Goal: Task Accomplishment & Management: Complete application form

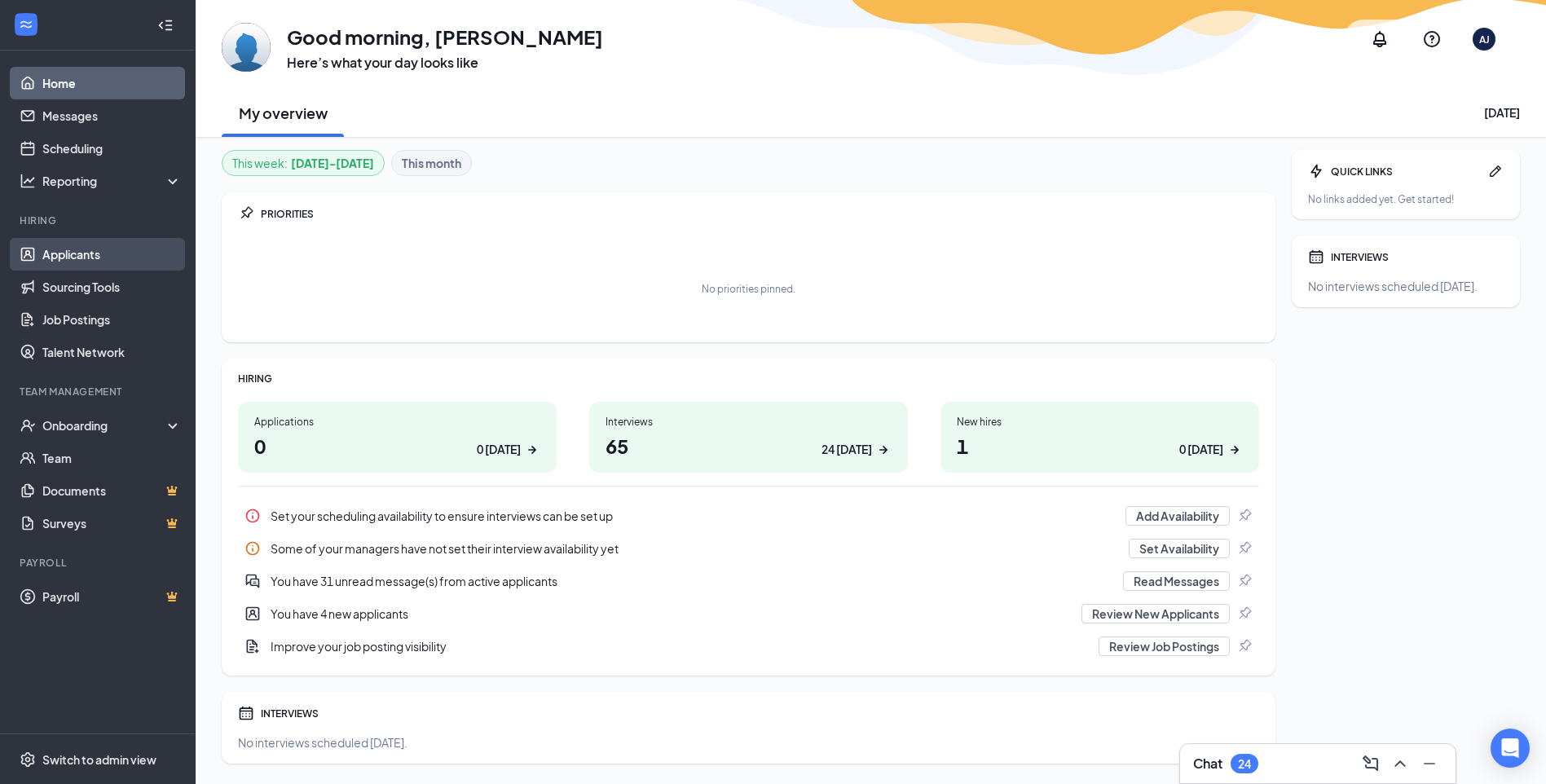
click at [95, 259] on link "Applicants" at bounding box center [113, 254] width 140 height 33
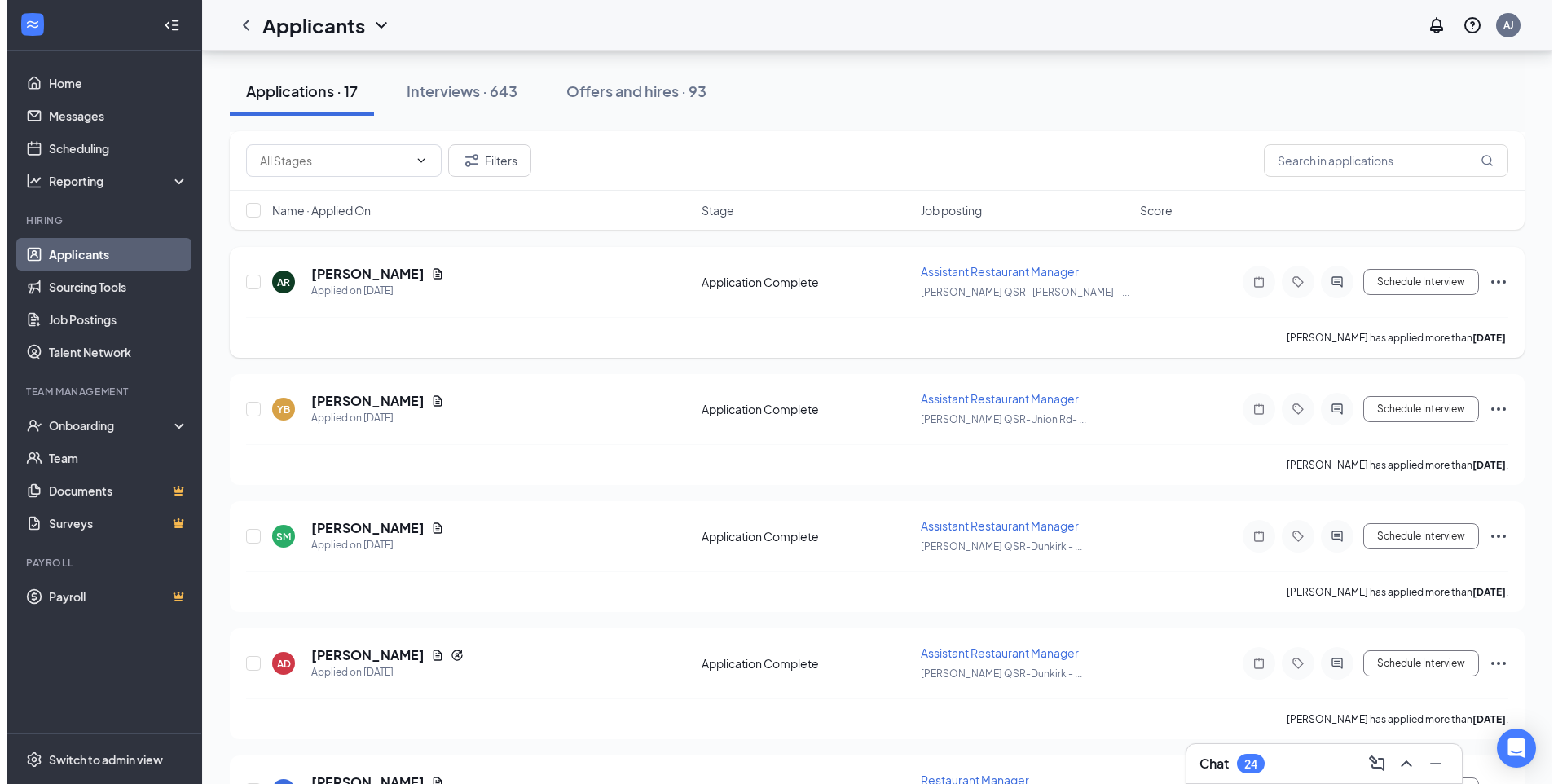
scroll to position [326, 0]
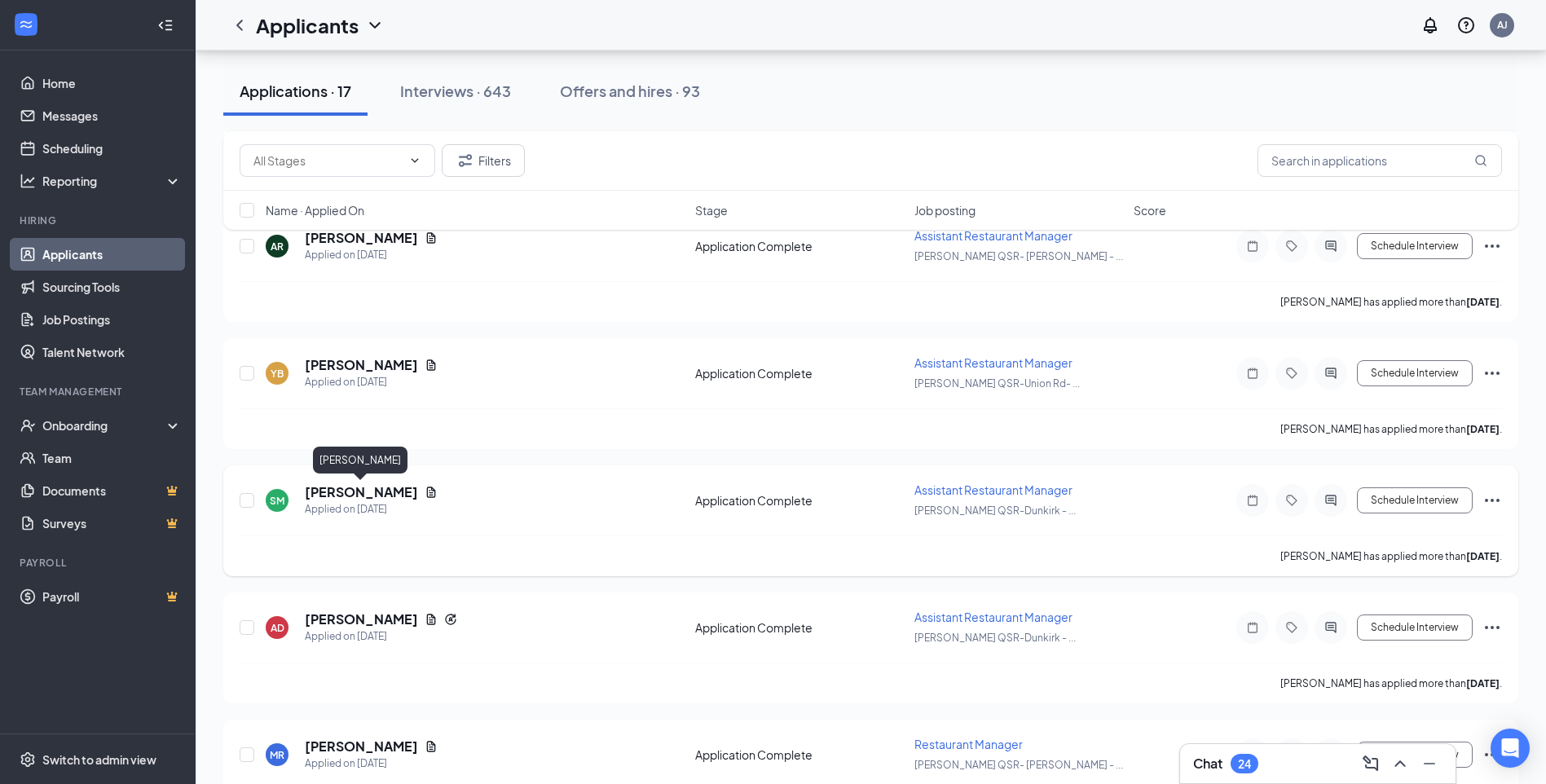
click at [358, 496] on h5 "[PERSON_NAME]" at bounding box center [361, 492] width 113 height 18
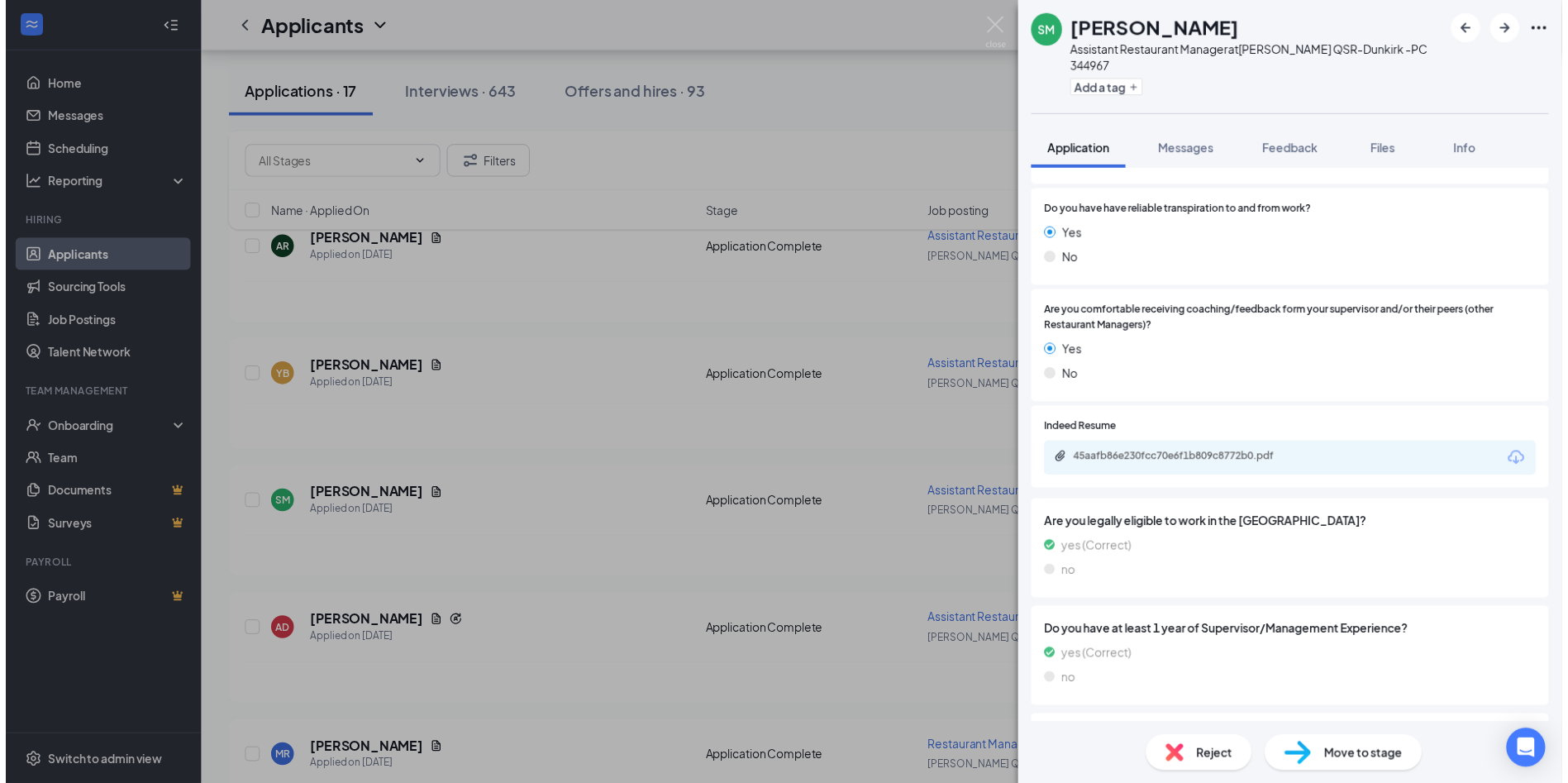
scroll to position [744, 0]
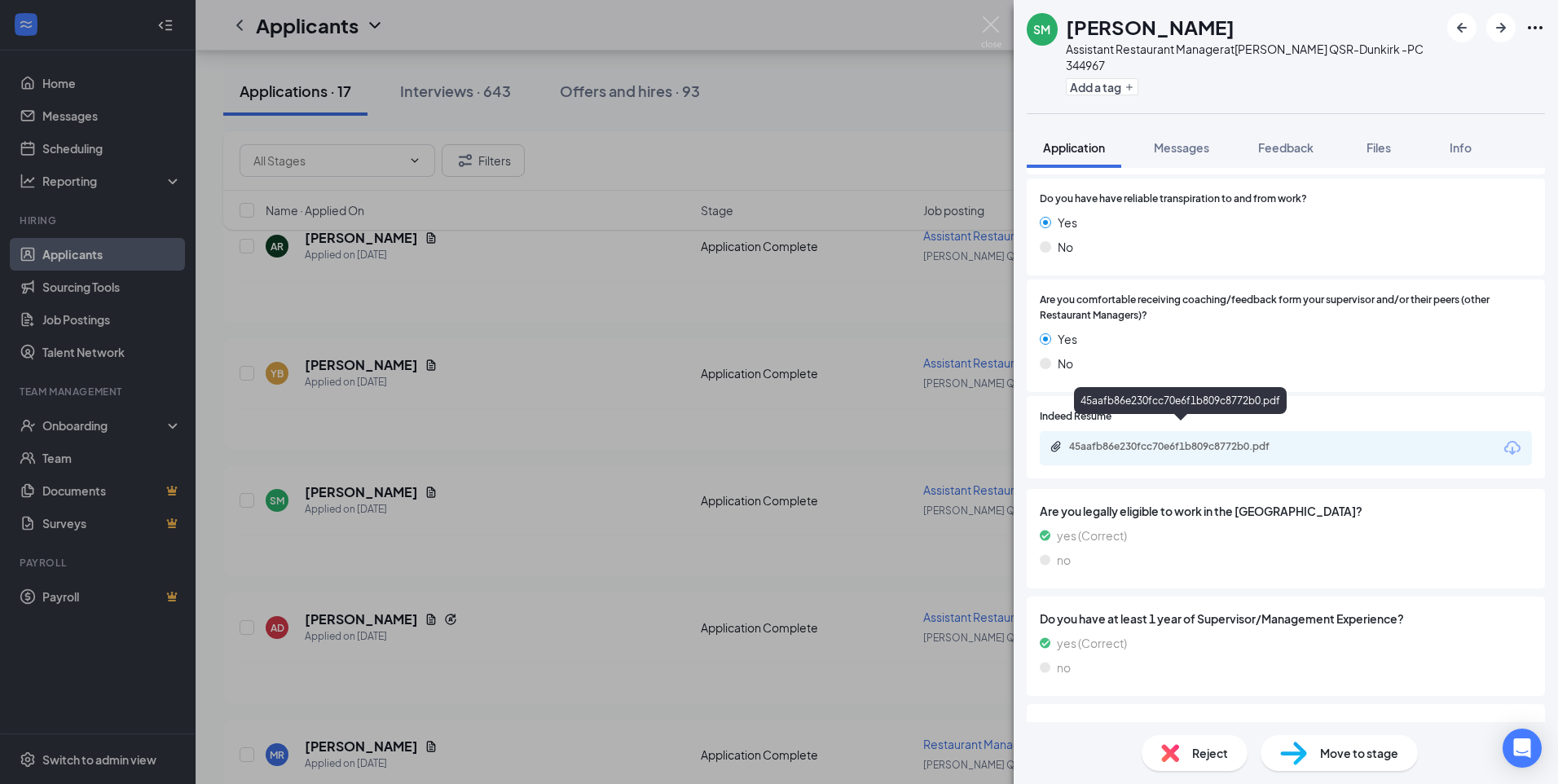
click at [1152, 440] on div "45aafb86e230fcc70e6f1b809c8772b0.pdf" at bounding box center [1183, 446] width 228 height 13
click at [987, 20] on img at bounding box center [991, 32] width 20 height 32
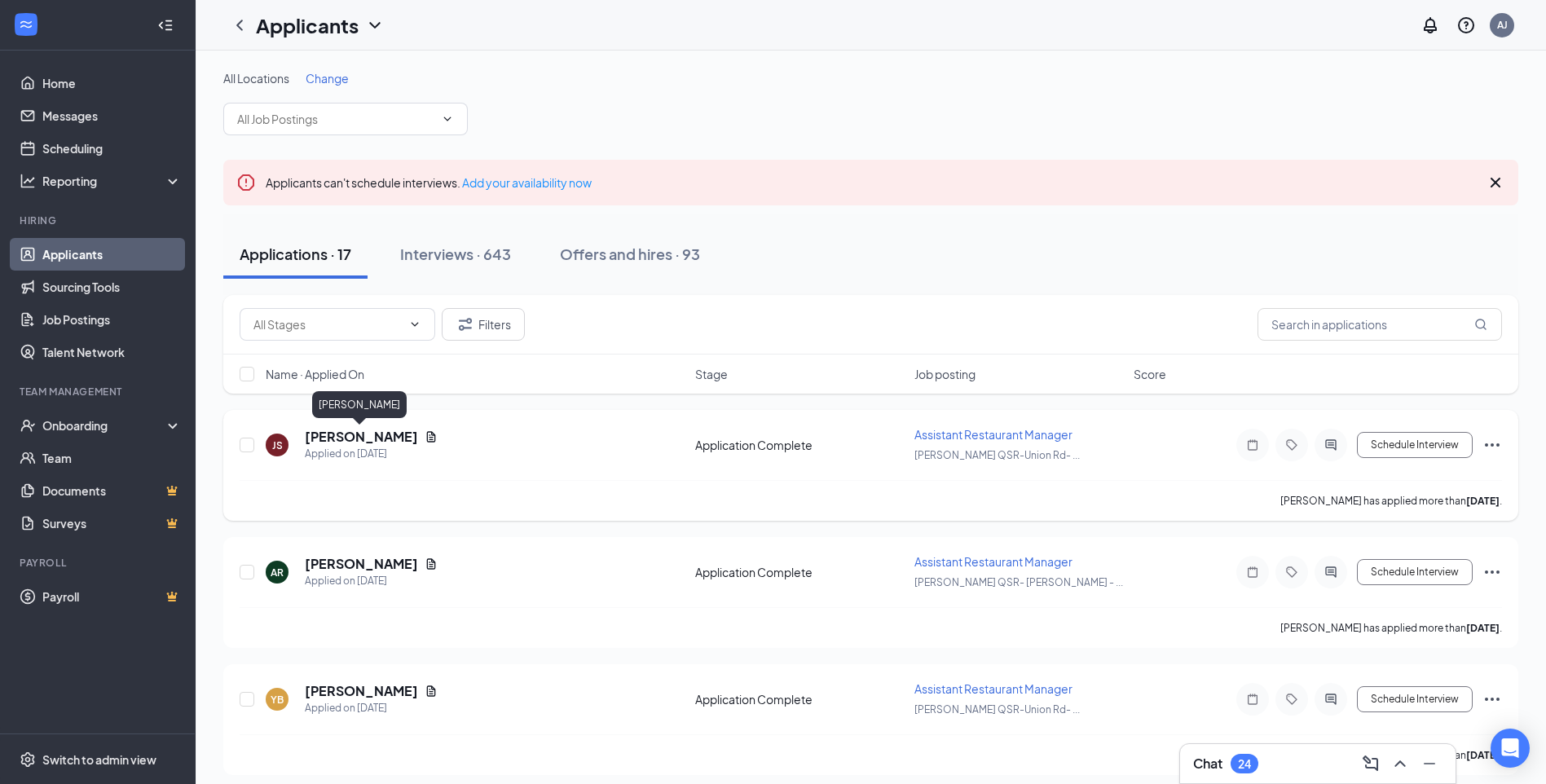
click at [359, 435] on h5 "[PERSON_NAME]" at bounding box center [361, 436] width 113 height 18
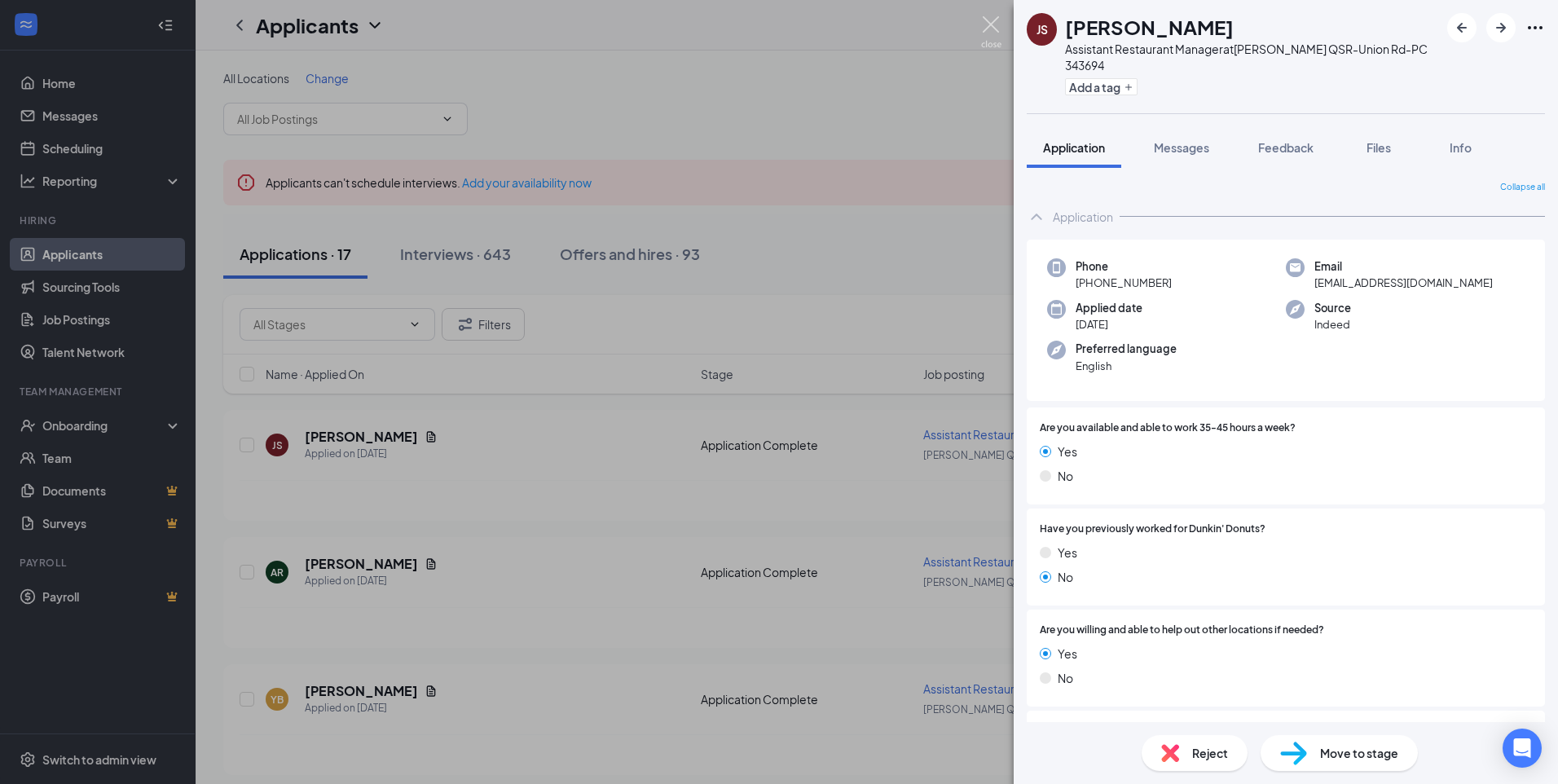
click at [991, 24] on img at bounding box center [991, 32] width 20 height 32
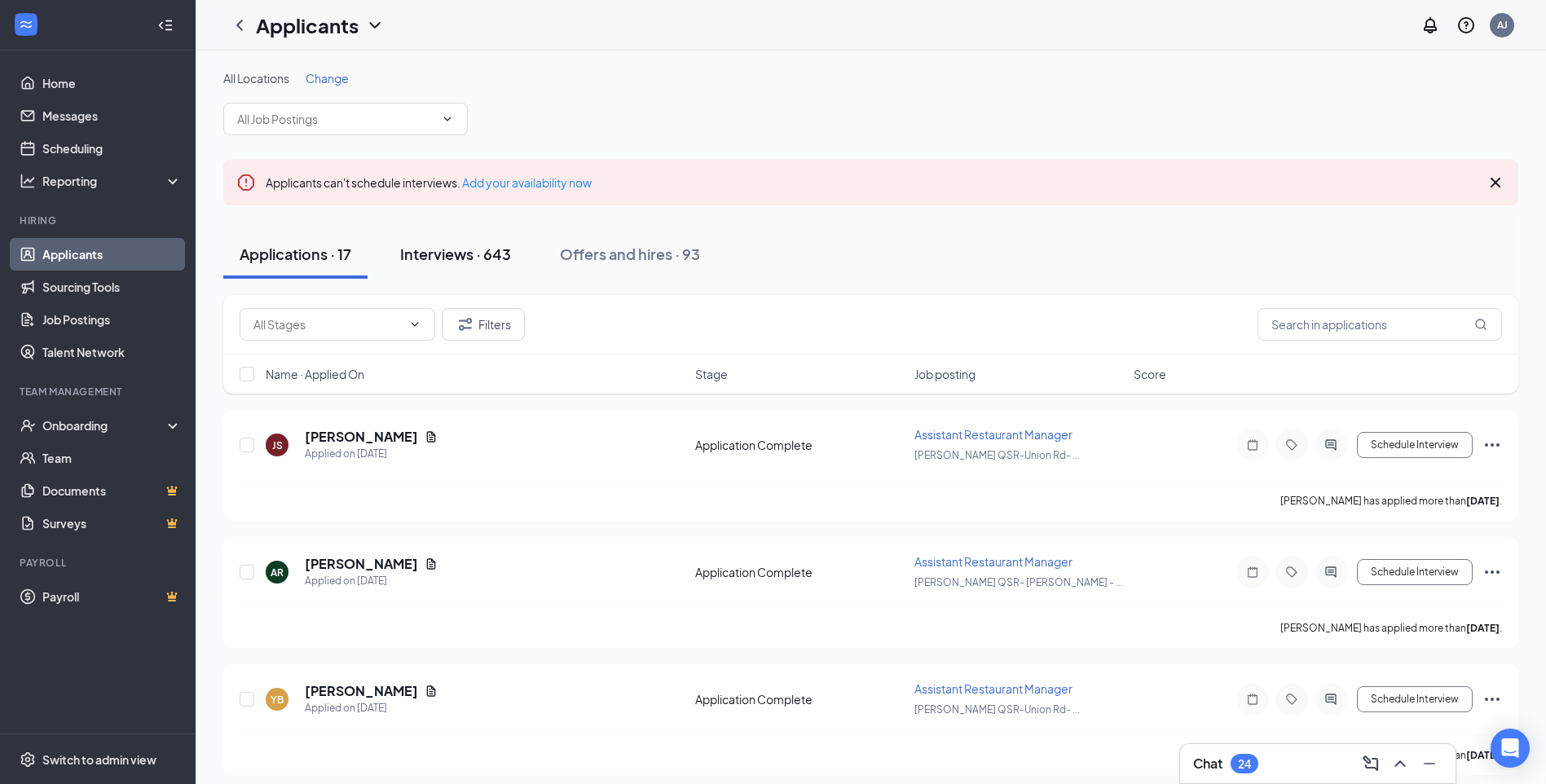
click at [480, 258] on div "Interviews · 643" at bounding box center [456, 253] width 111 height 20
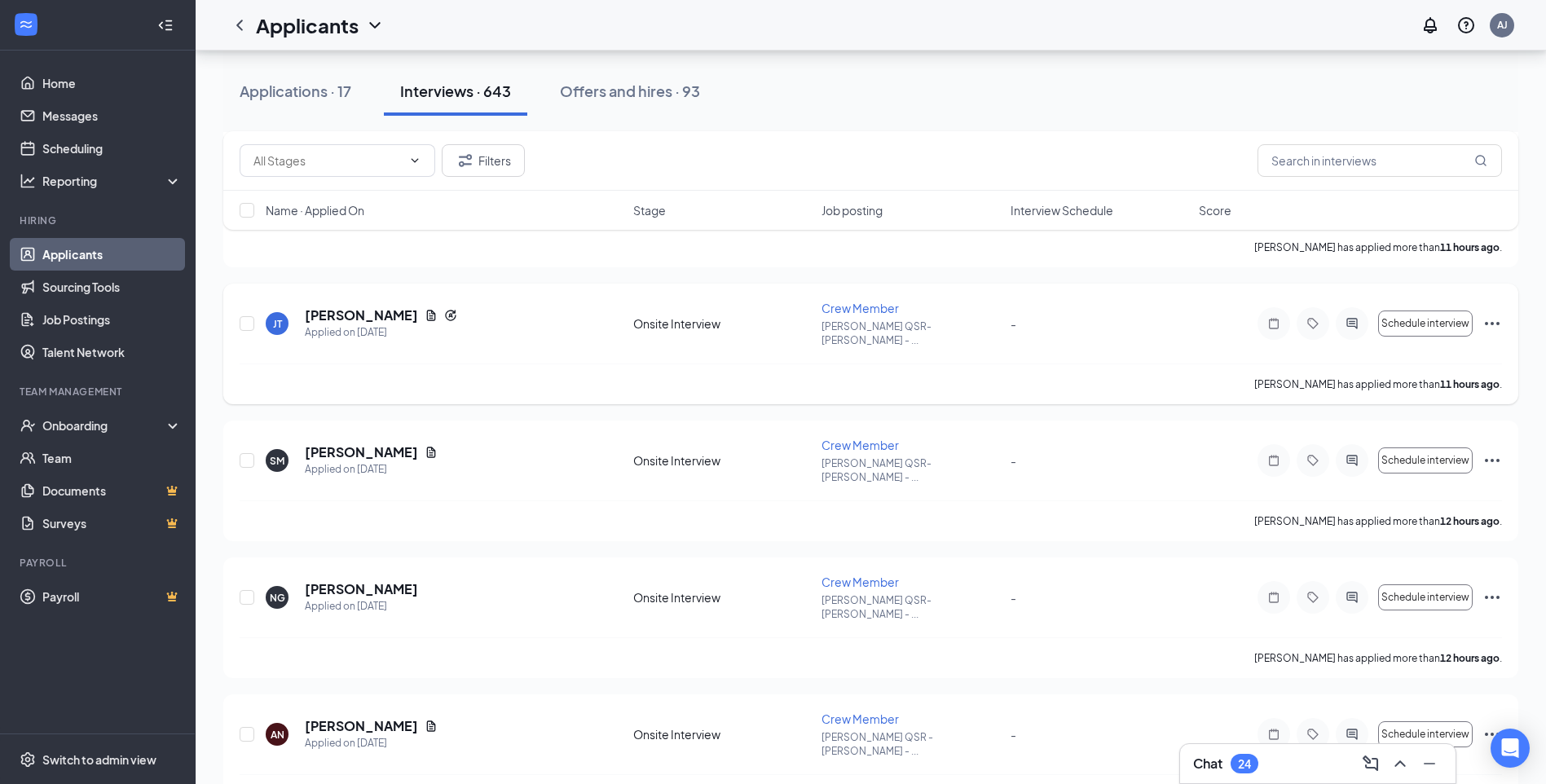
scroll to position [897, 0]
click at [74, 422] on div "Onboarding" at bounding box center [105, 426] width 125 height 16
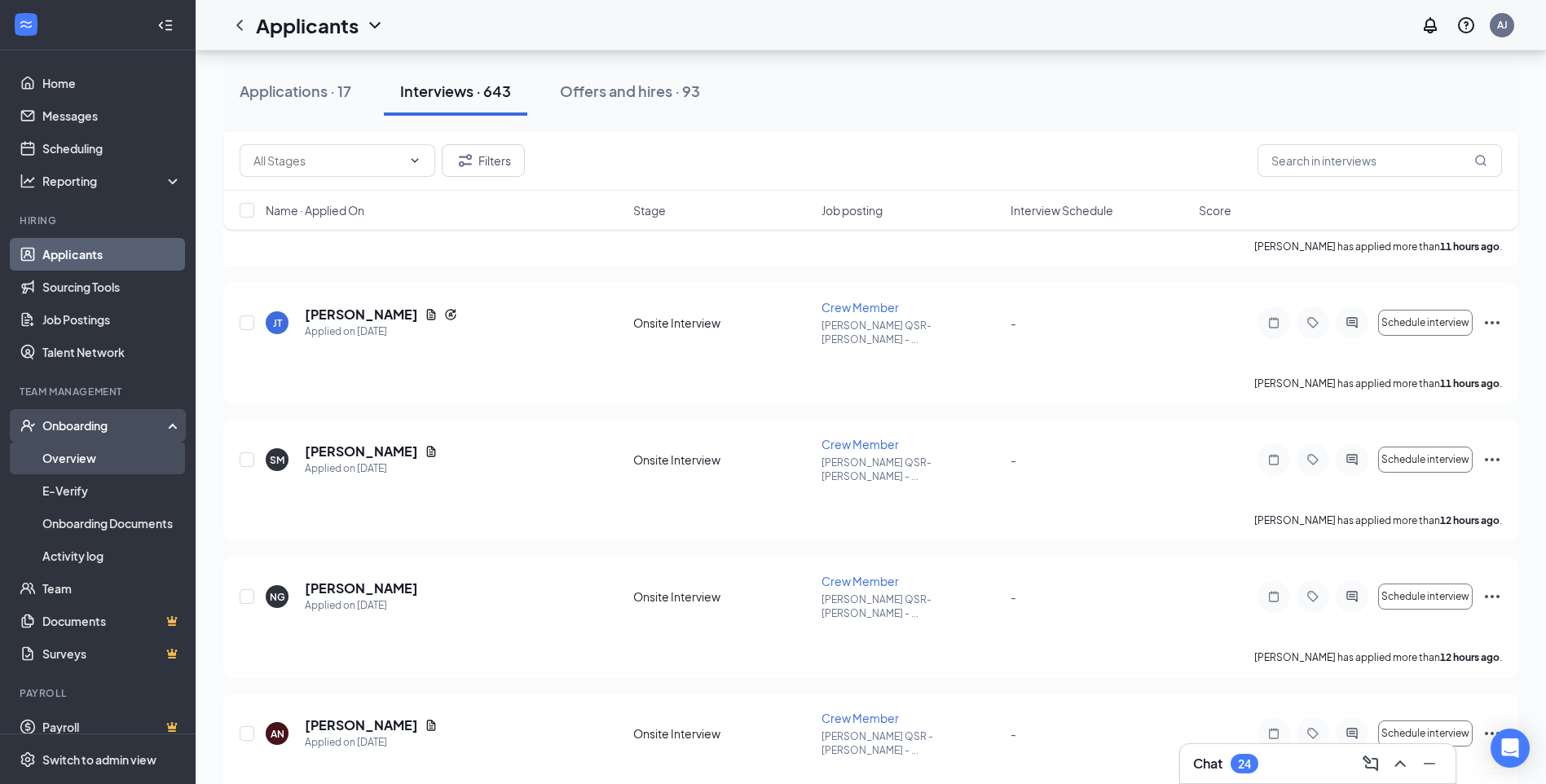
click at [66, 456] on link "Overview" at bounding box center [113, 458] width 140 height 33
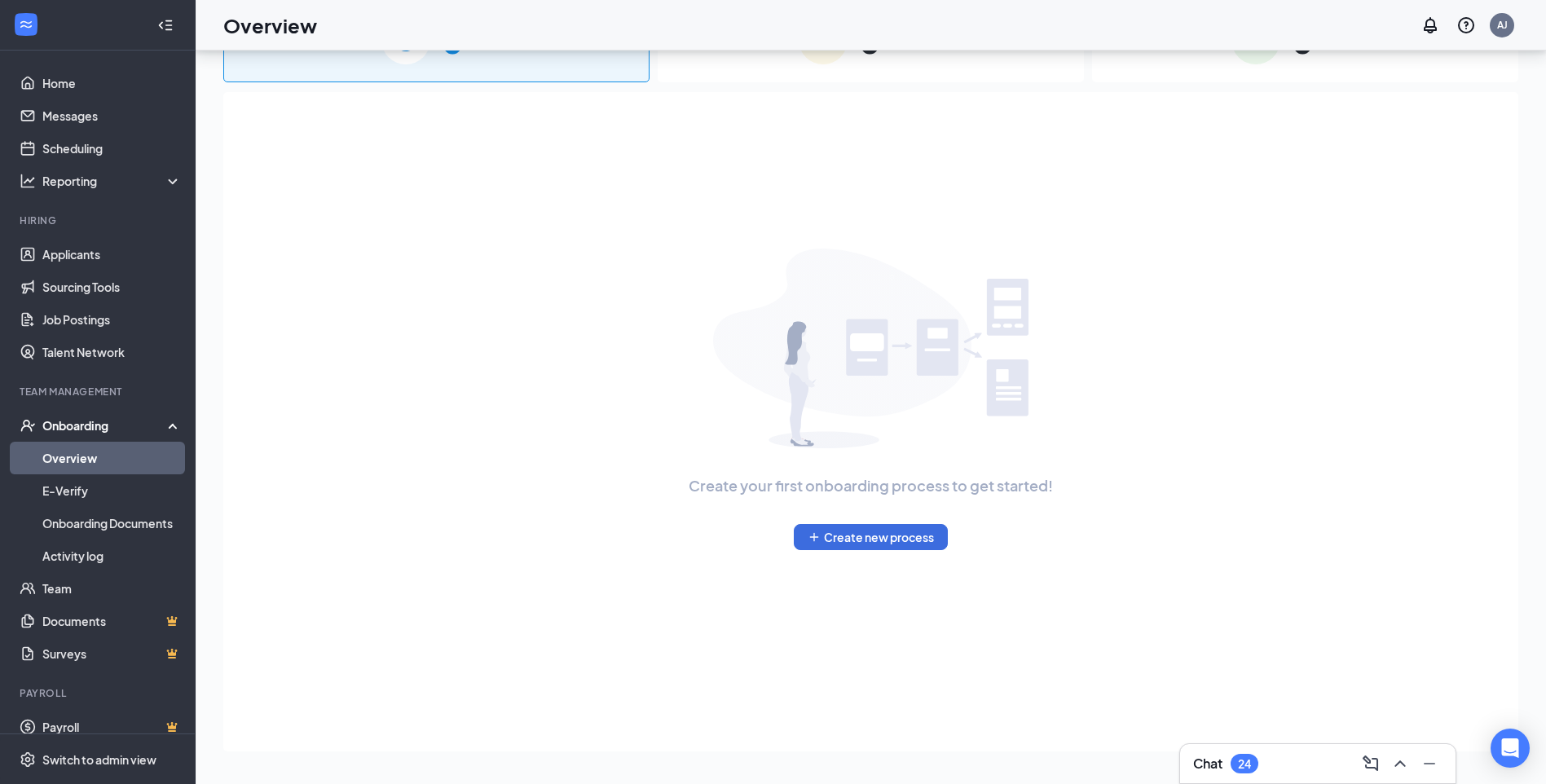
scroll to position [74, 0]
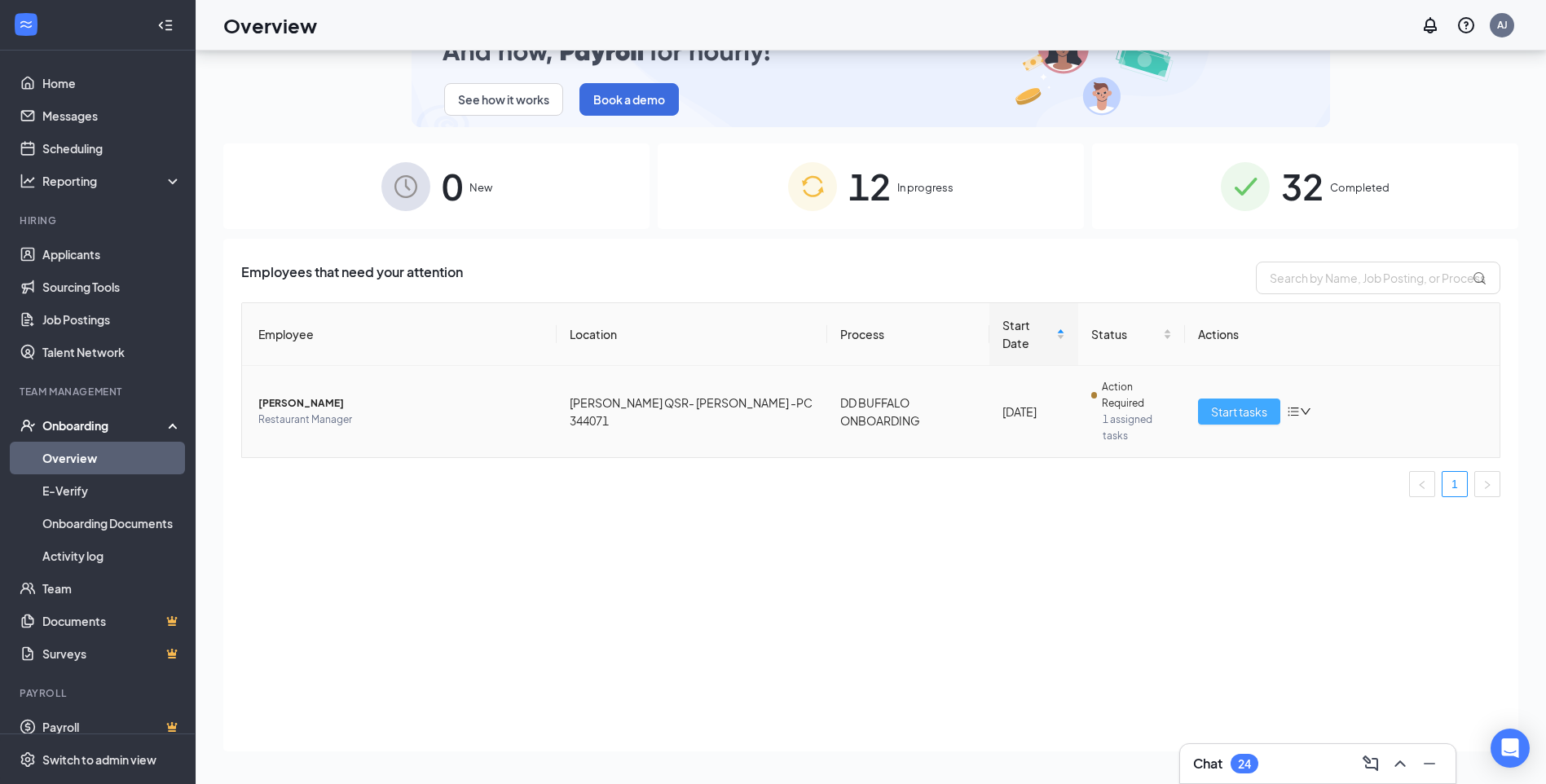
click at [1237, 402] on span "Start tasks" at bounding box center [1239, 411] width 56 height 18
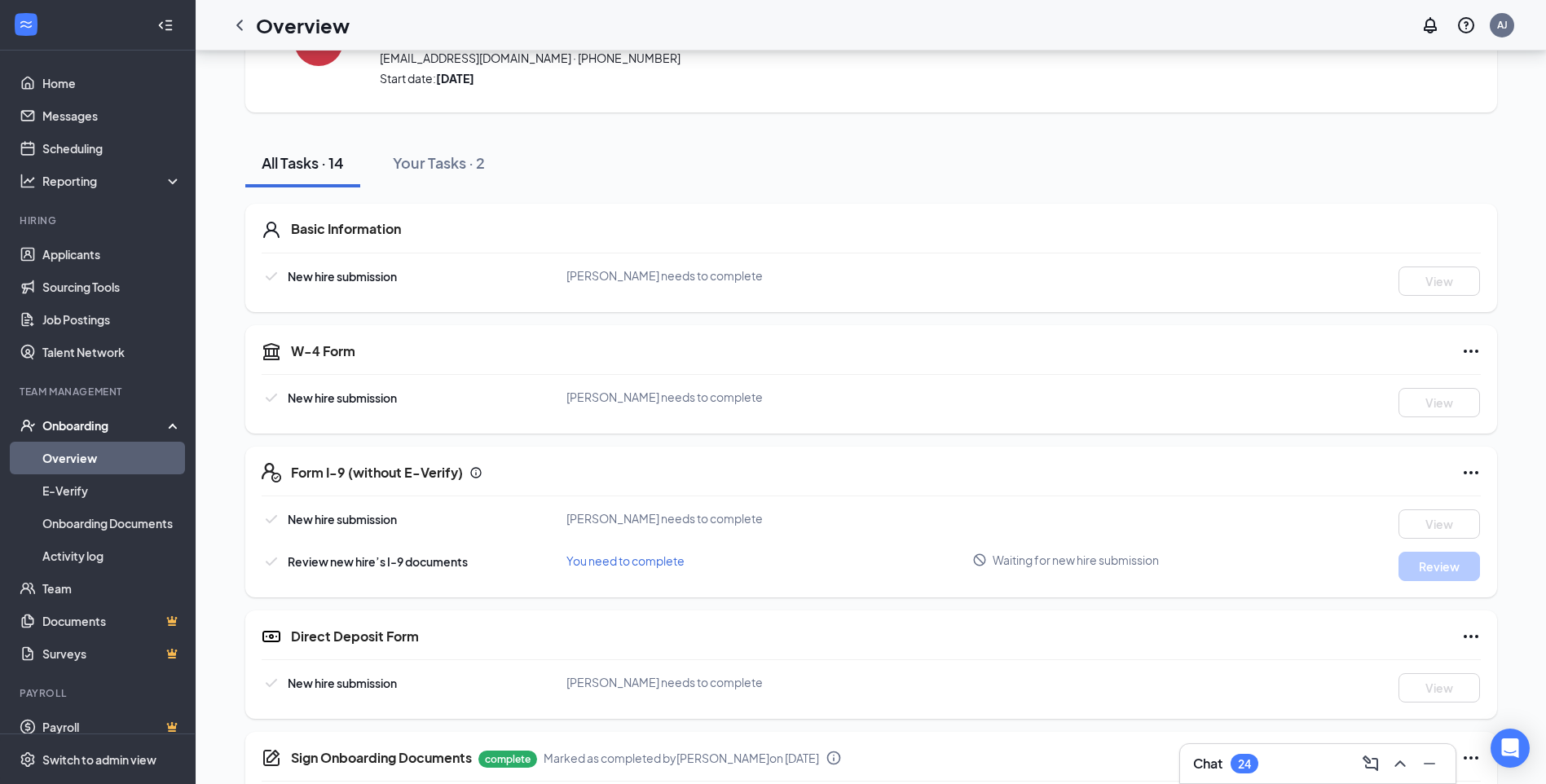
scroll to position [163, 0]
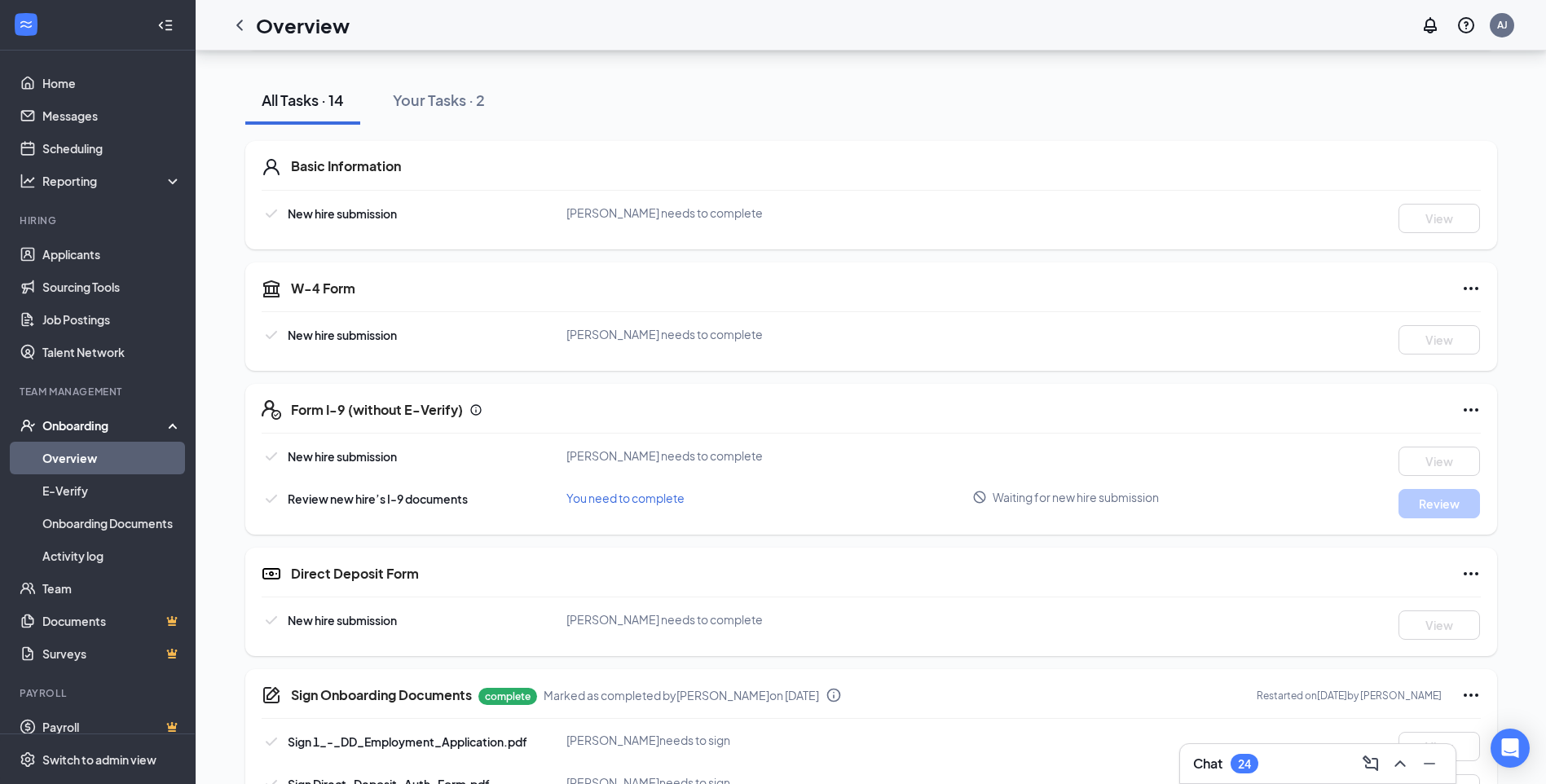
click at [1472, 411] on icon "Ellipses" at bounding box center [1472, 410] width 20 height 20
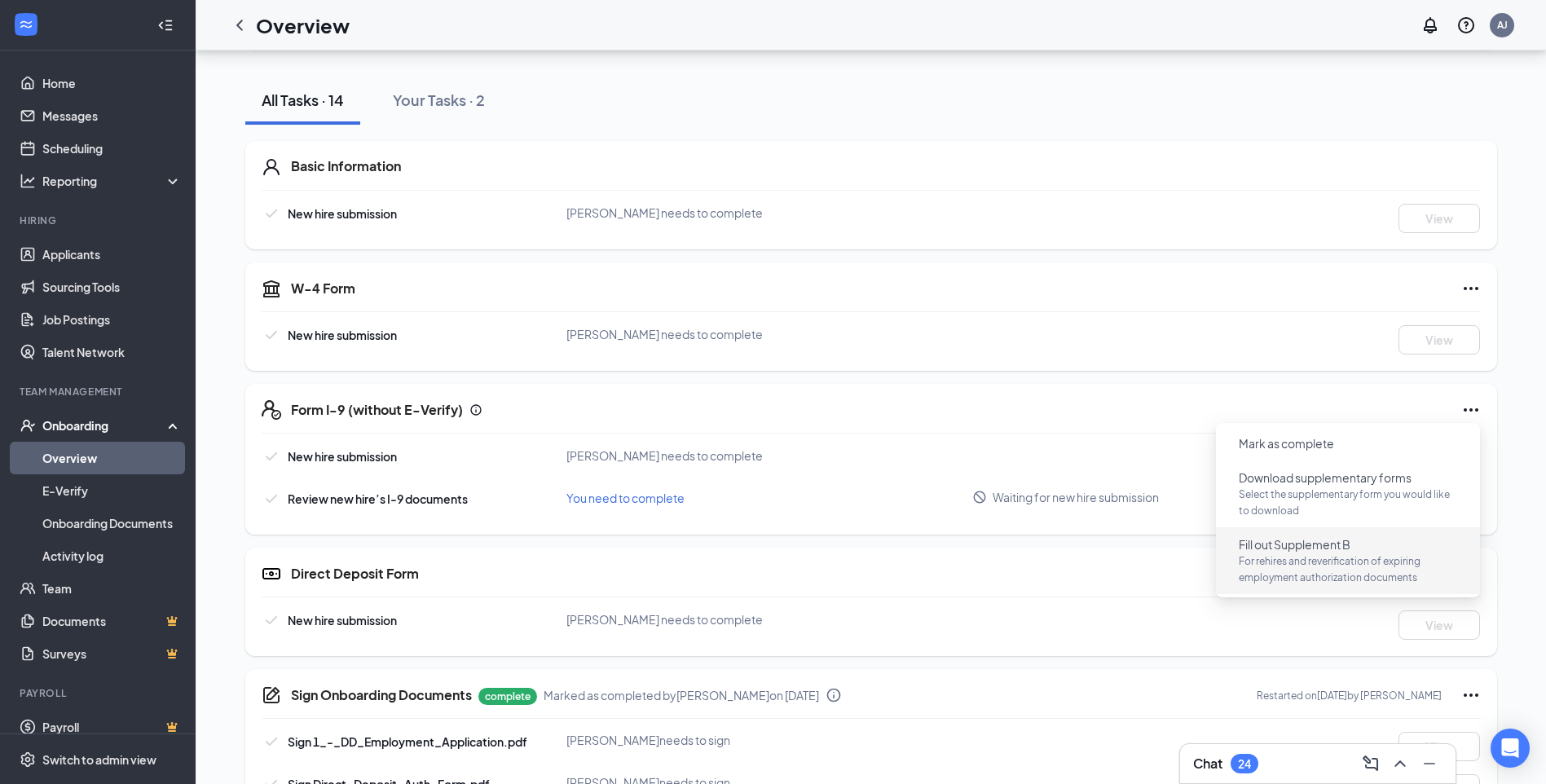
click at [1289, 541] on span "Fill out Supplement B" at bounding box center [1295, 544] width 112 height 16
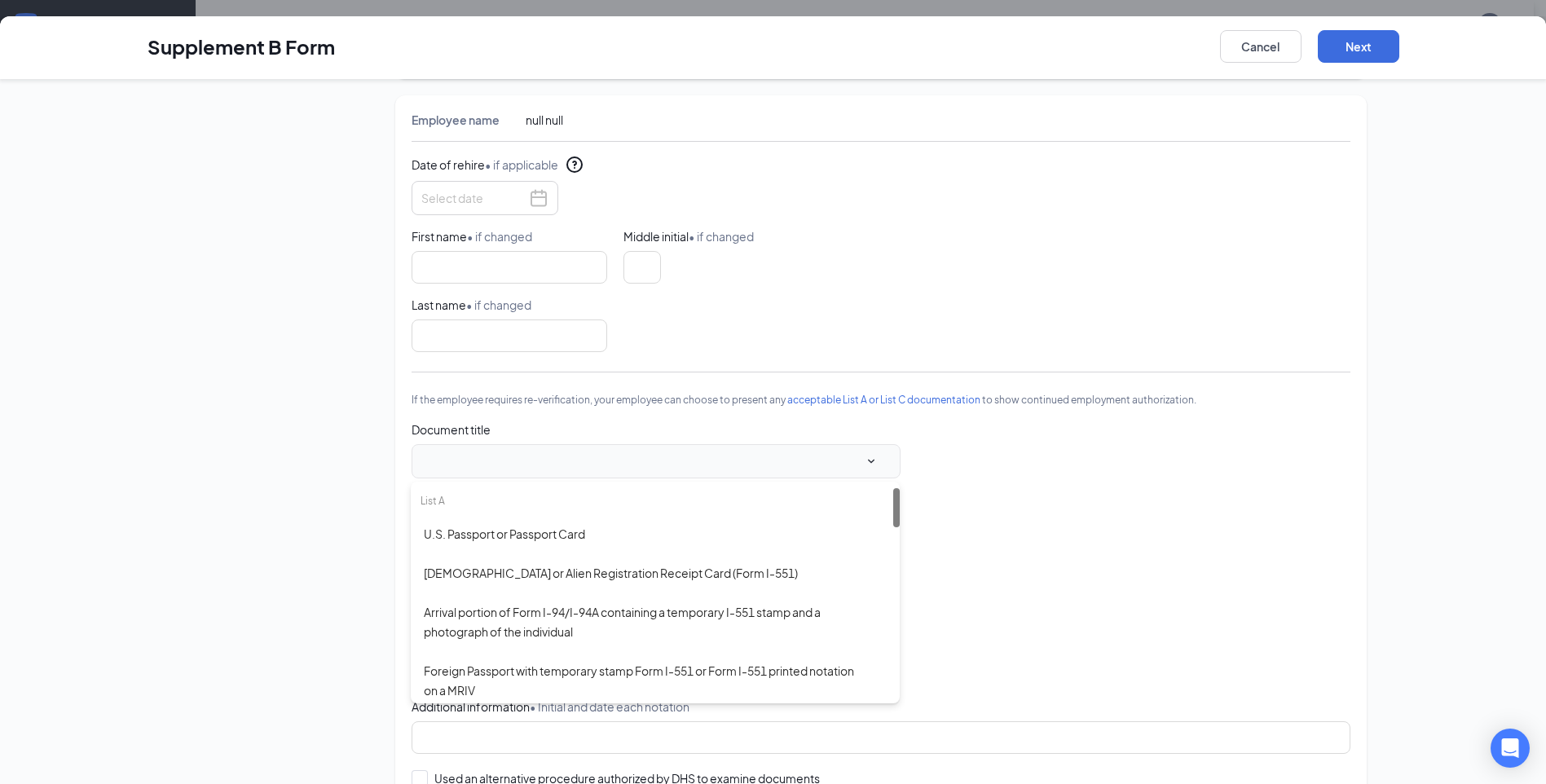
click at [874, 460] on span at bounding box center [656, 461] width 461 height 24
click at [995, 463] on div "Document title" at bounding box center [881, 443] width 939 height 70
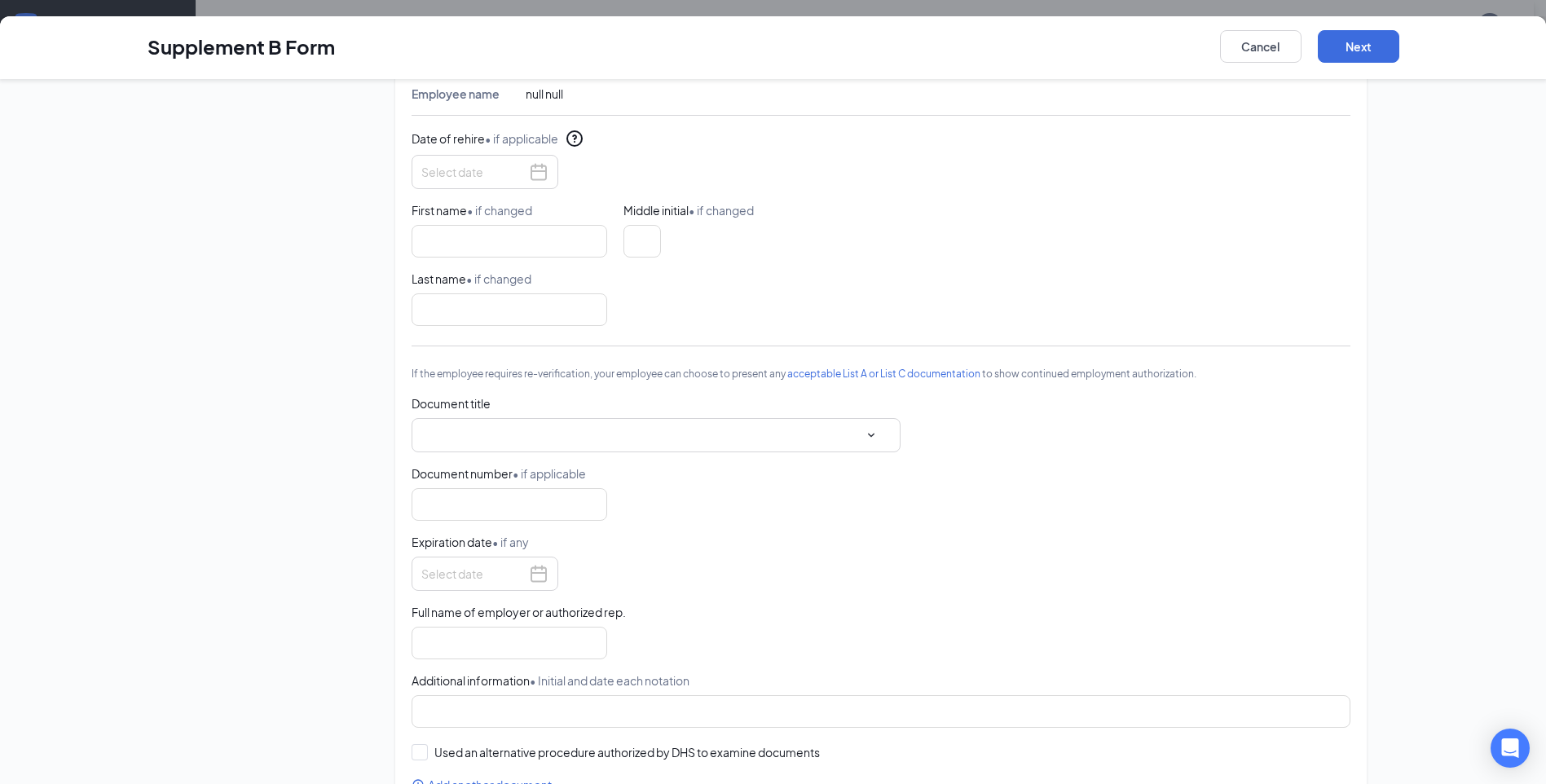
scroll to position [214, 0]
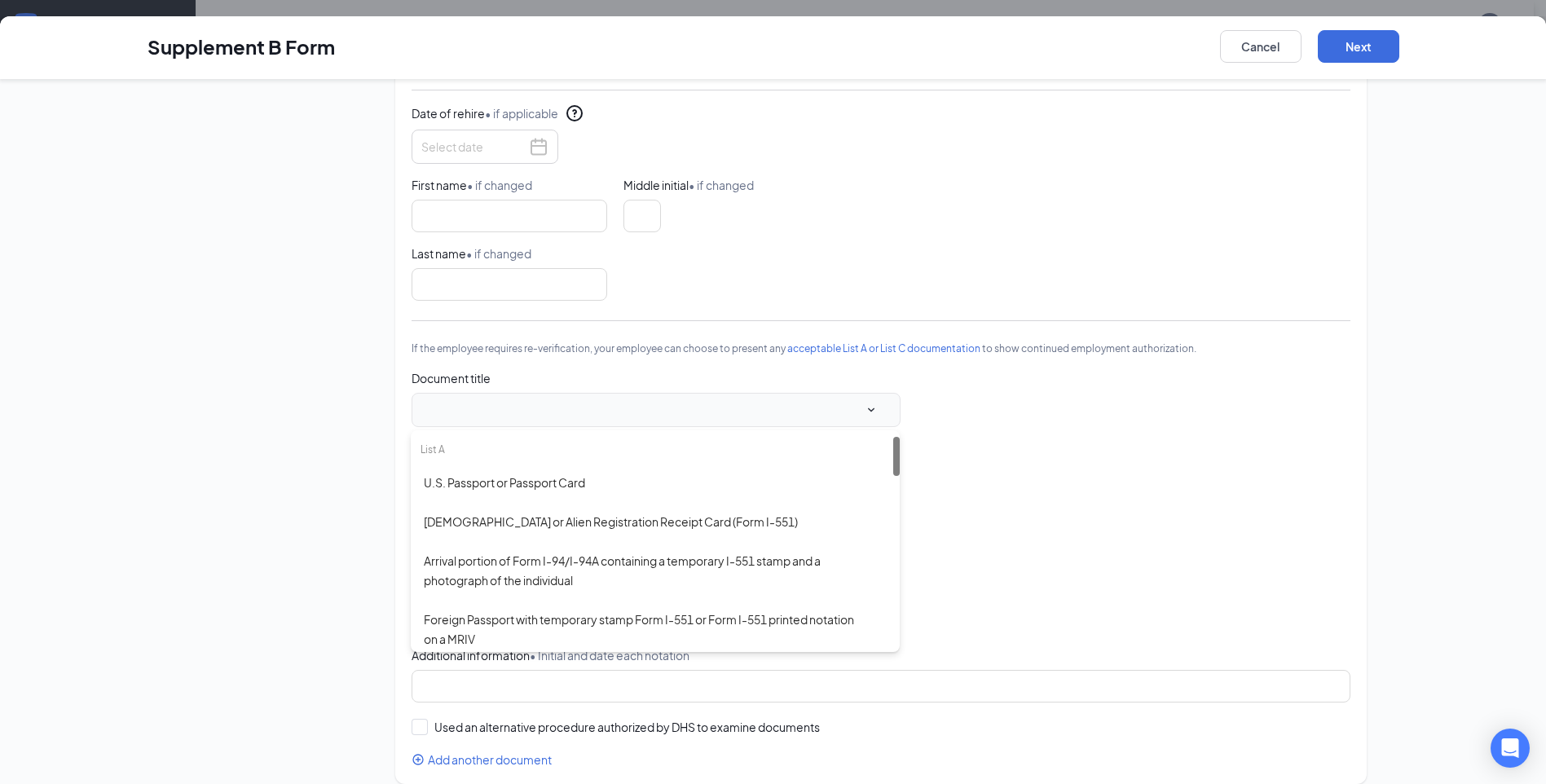
click at [873, 405] on span at bounding box center [656, 409] width 461 height 24
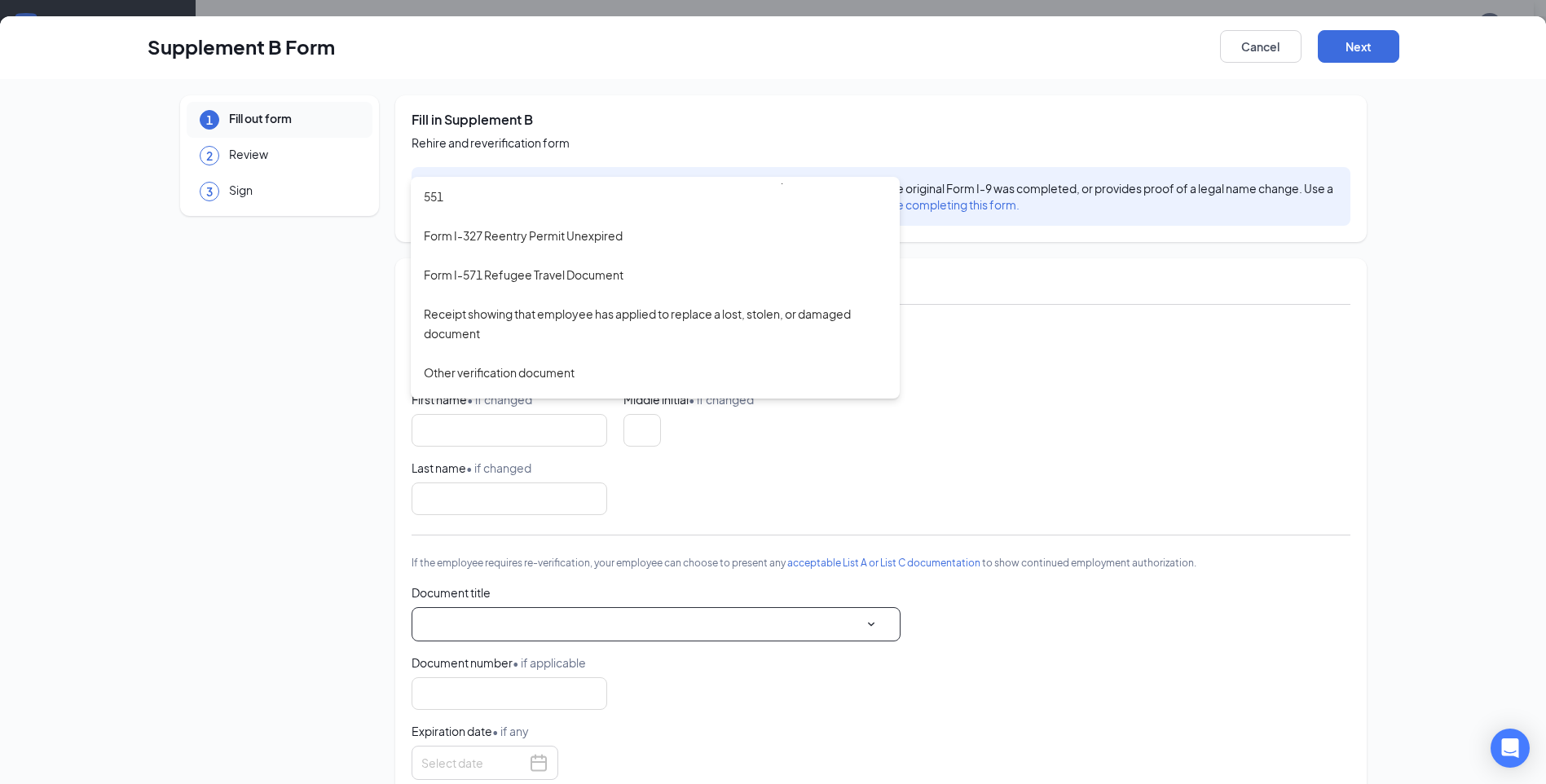
scroll to position [383, 0]
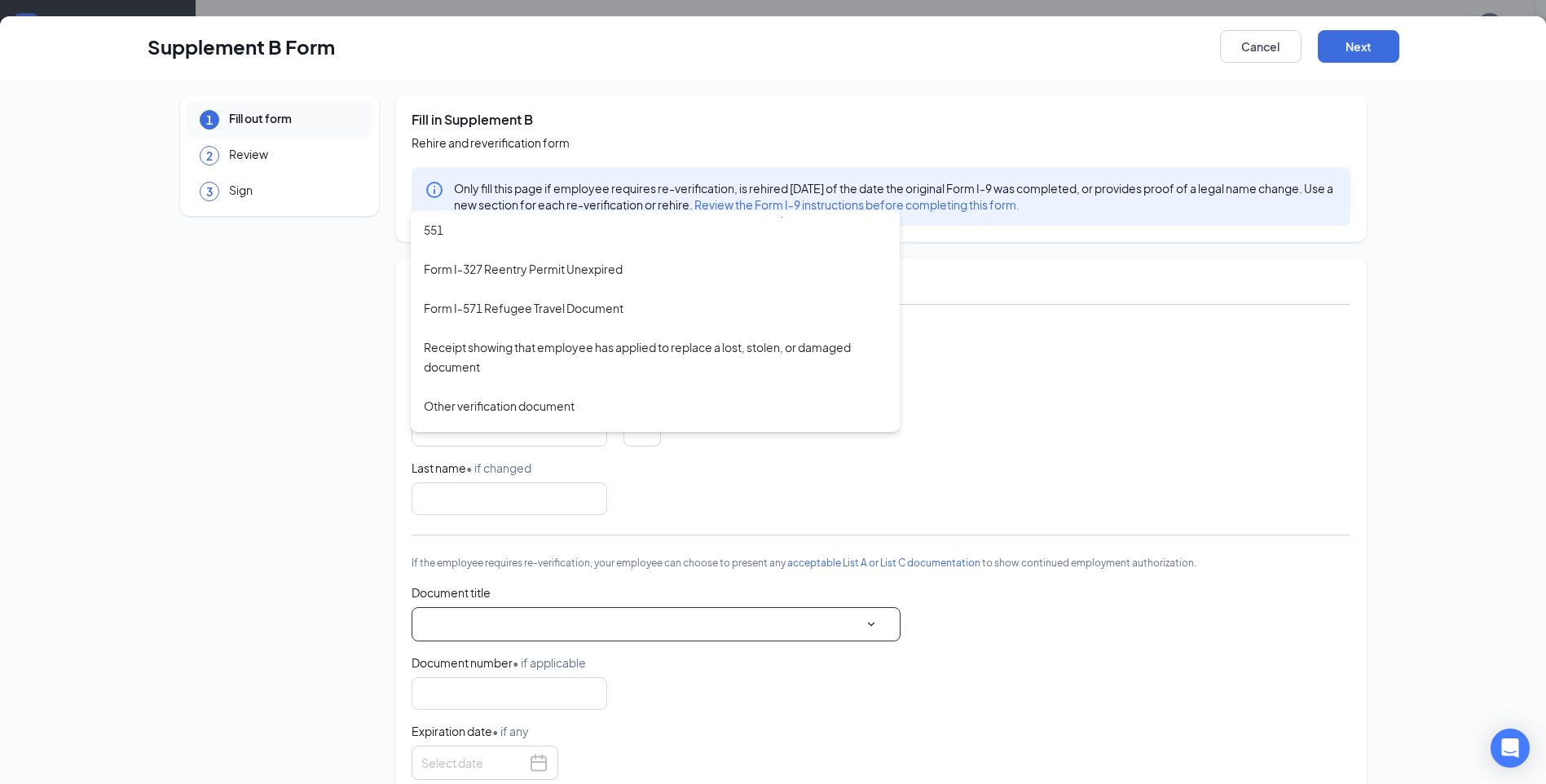
click at [1119, 425] on div "First name • if changed Middle initial • if changed" at bounding box center [881, 412] width 939 height 68
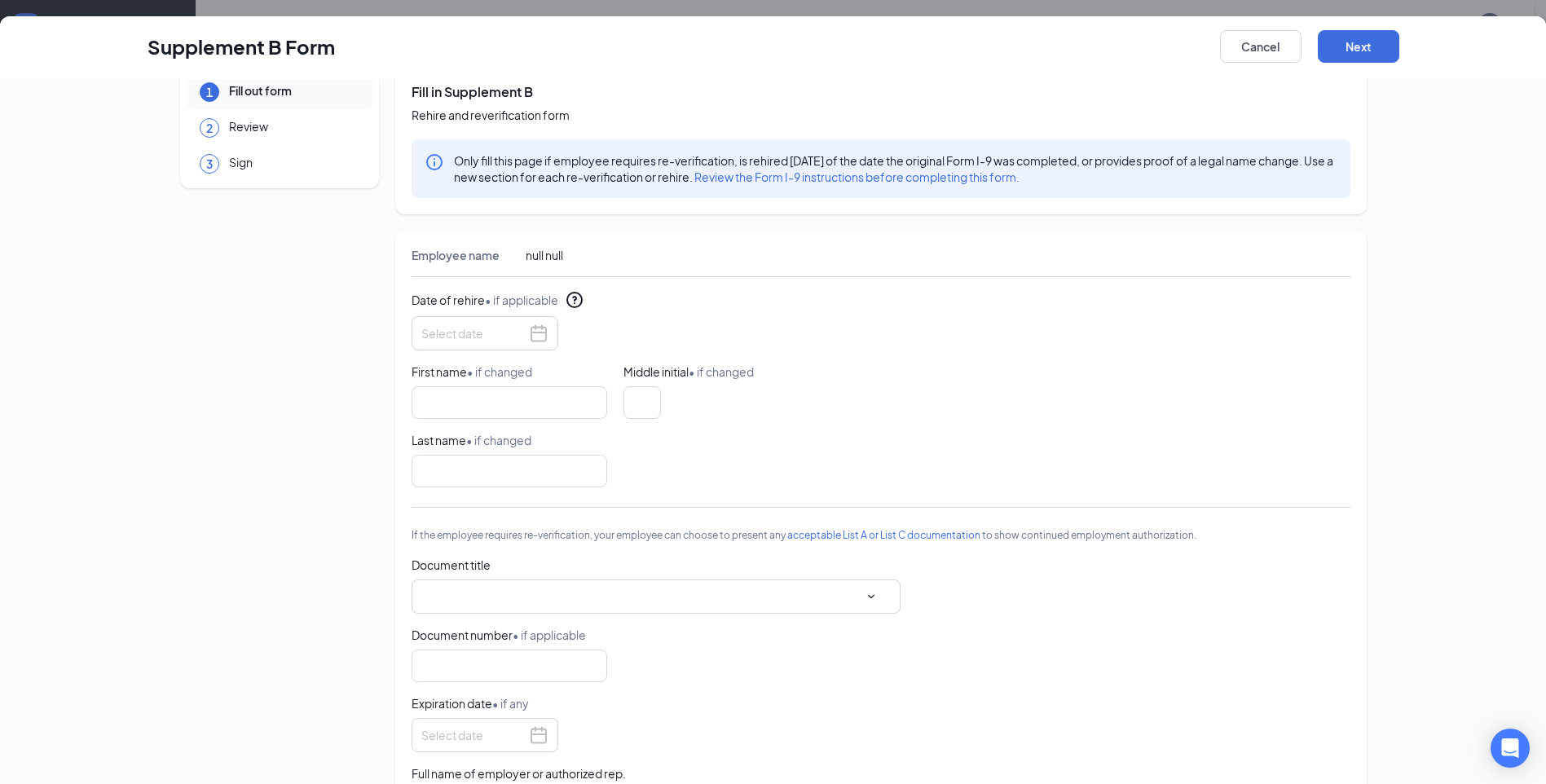
scroll to position [0, 0]
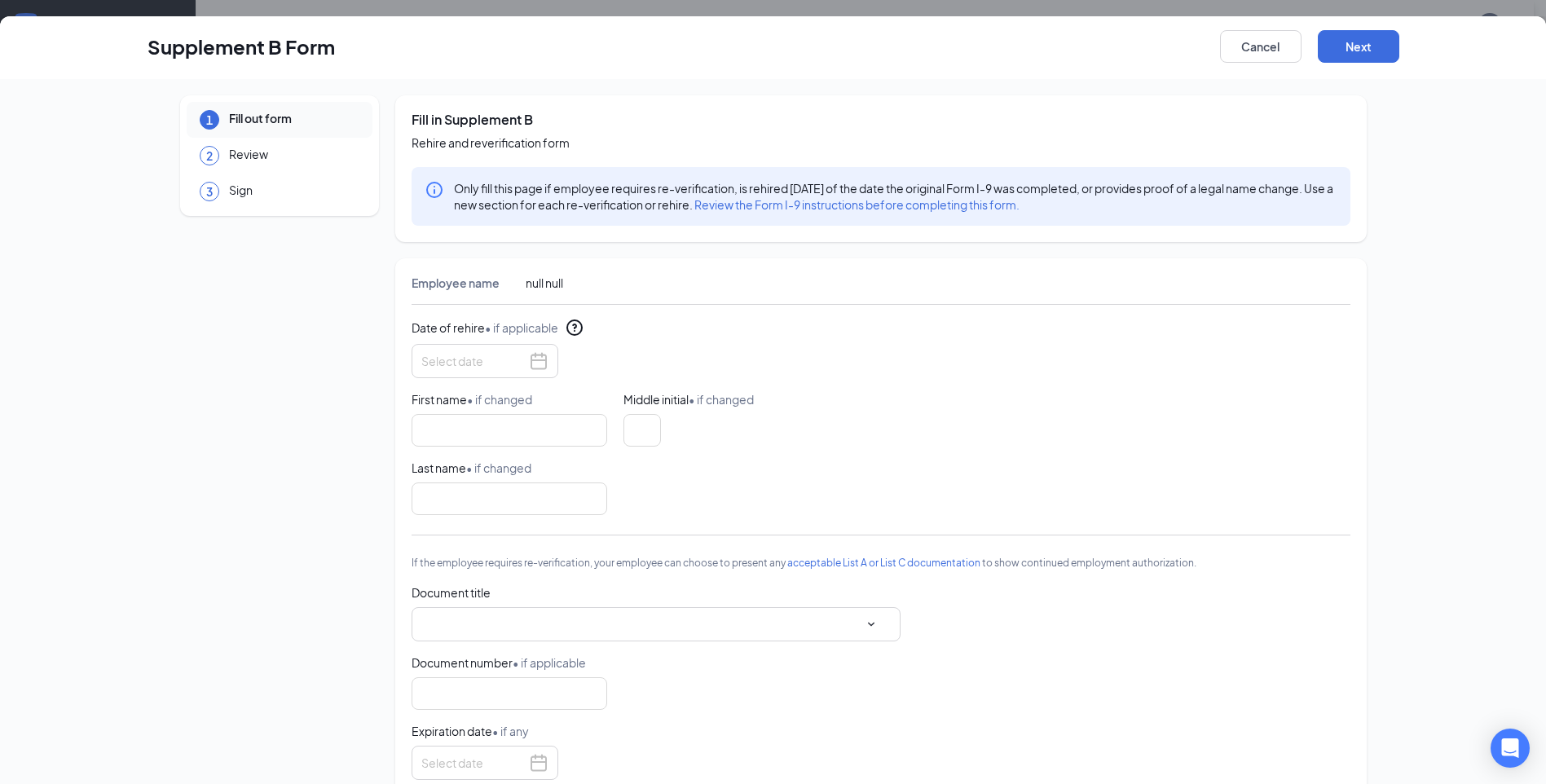
click at [242, 155] on span "Review" at bounding box center [248, 156] width 39 height 20
